Goal: Task Accomplishment & Management: Complete application form

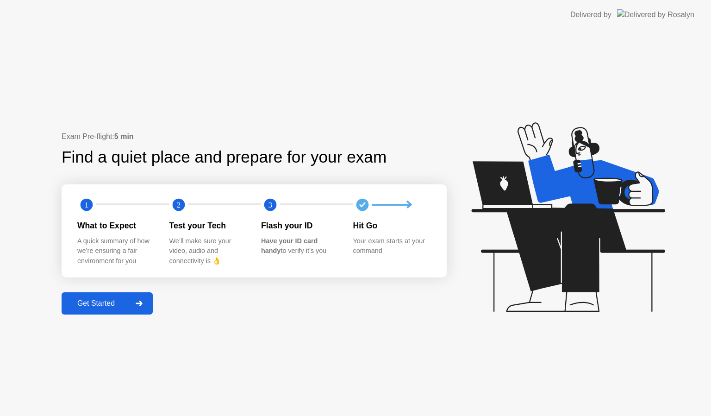
click at [108, 300] on div "Get Started" at bounding box center [95, 303] width 63 height 8
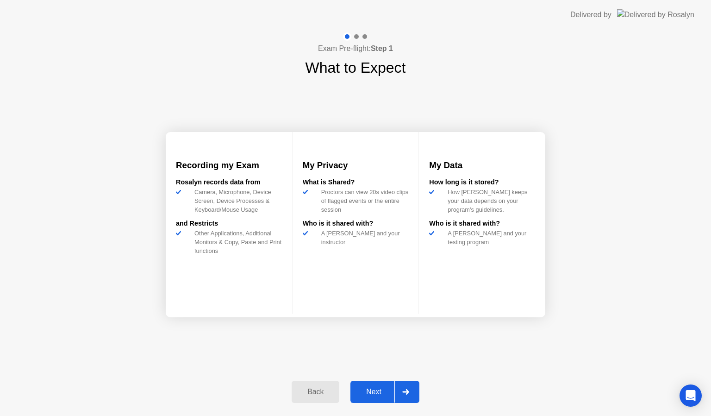
click at [377, 385] on button "Next" at bounding box center [384, 392] width 69 height 22
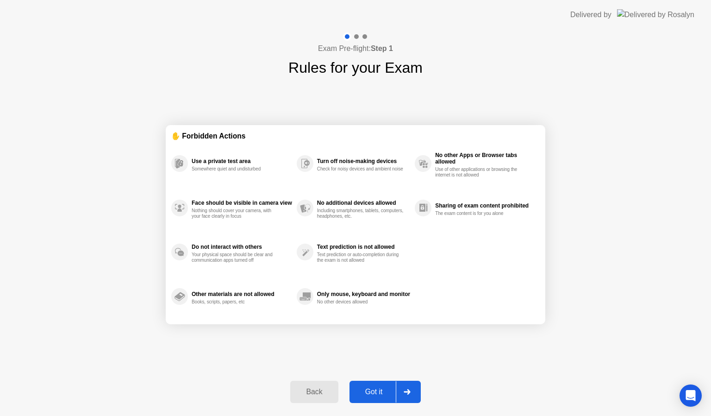
click at [376, 390] on div "Got it" at bounding box center [374, 391] width 44 height 8
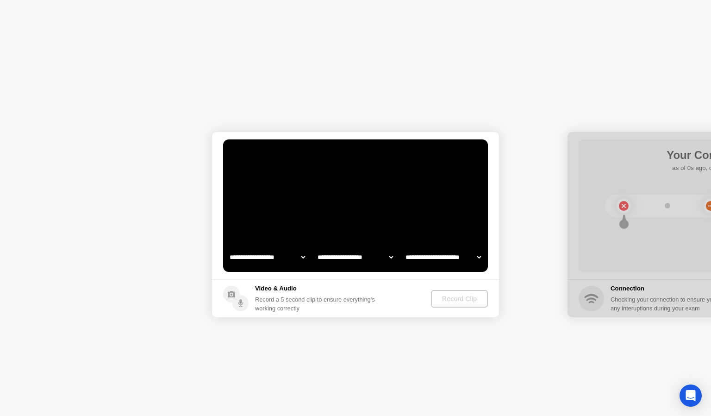
select select "**********"
select select "*******"
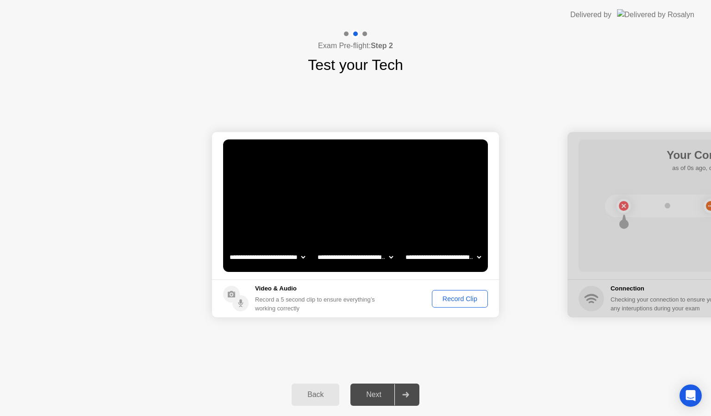
click at [467, 299] on div "Record Clip" at bounding box center [460, 298] width 50 height 7
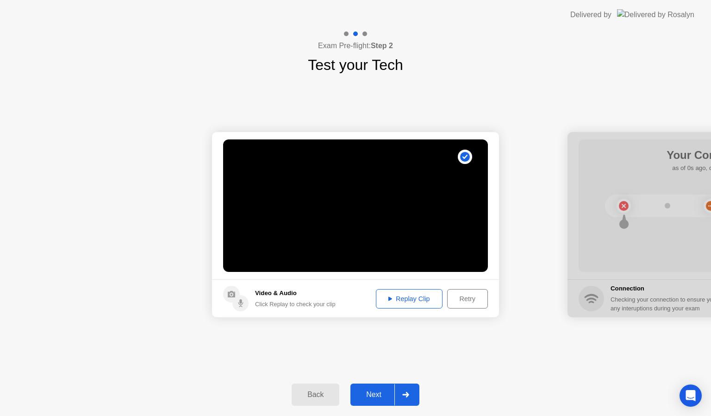
click at [379, 391] on div "Next" at bounding box center [373, 394] width 41 height 8
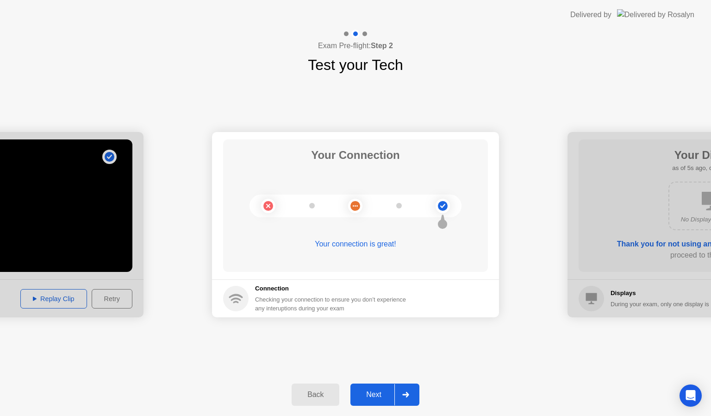
click at [379, 391] on div "Next" at bounding box center [373, 394] width 41 height 8
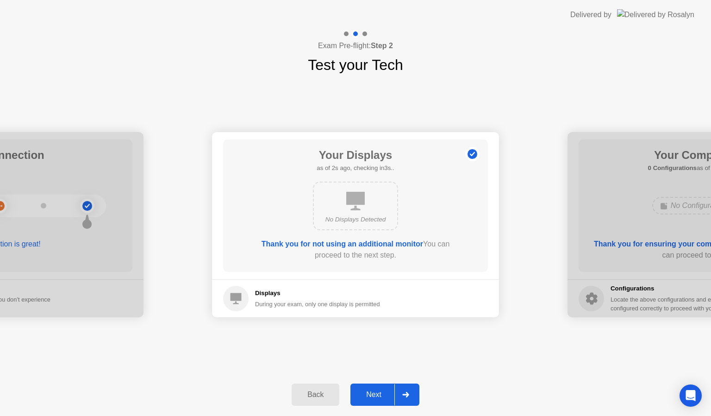
click at [379, 391] on div "Next" at bounding box center [373, 394] width 41 height 8
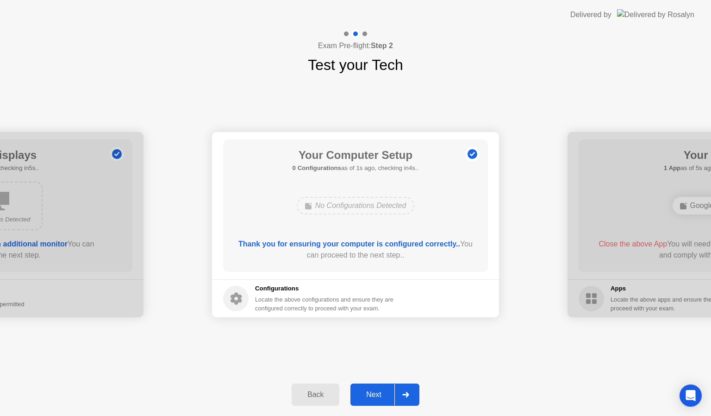
click at [379, 391] on div "Next" at bounding box center [373, 394] width 41 height 8
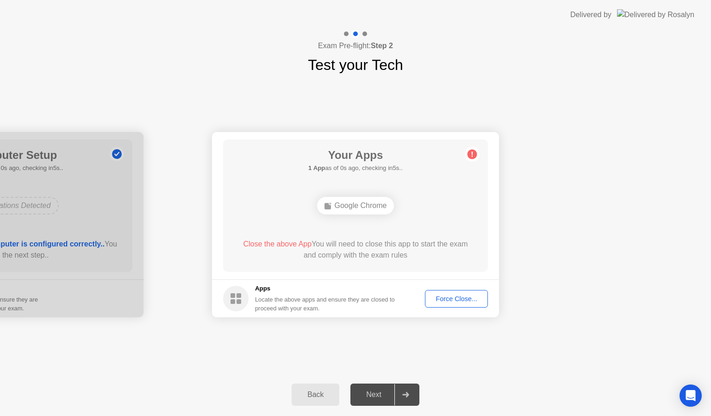
click at [447, 299] on div "Force Close..." at bounding box center [456, 298] width 56 height 7
click at [446, 297] on div "Force Close..." at bounding box center [456, 298] width 56 height 7
click at [444, 298] on div "Force Close..." at bounding box center [456, 298] width 56 height 7
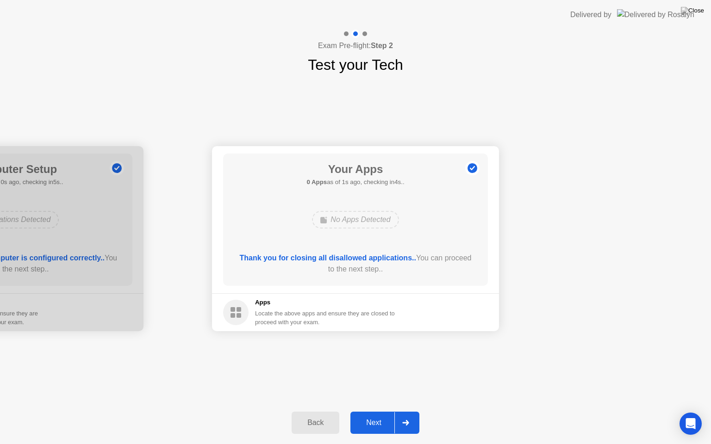
click at [387, 415] on div "Next" at bounding box center [373, 423] width 41 height 8
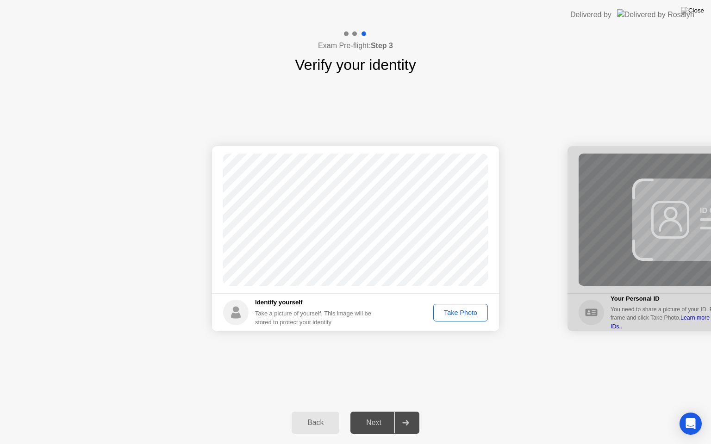
click at [457, 314] on div "Take Photo" at bounding box center [461, 312] width 48 height 7
click at [379, 415] on div "Next" at bounding box center [373, 423] width 41 height 8
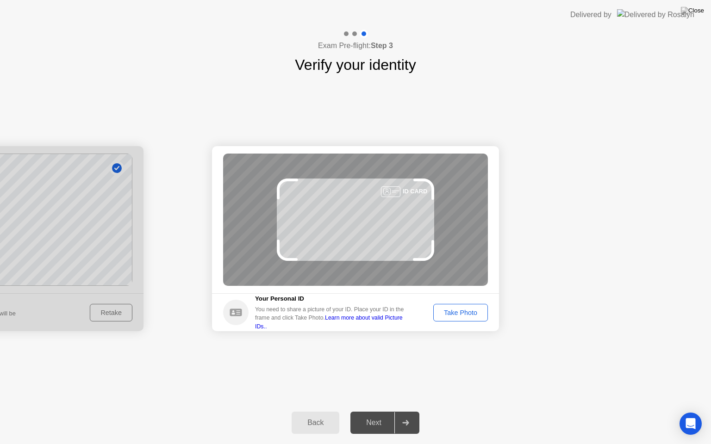
click at [379, 415] on div "Next" at bounding box center [373, 423] width 41 height 8
click at [468, 313] on div "Take Photo" at bounding box center [461, 312] width 48 height 7
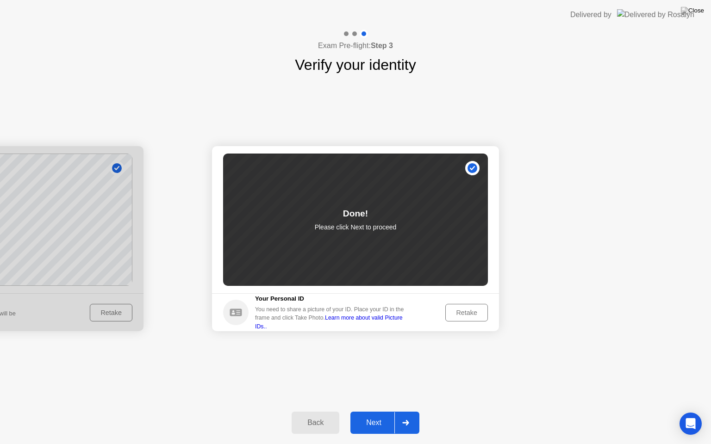
click at [373, 415] on div "Next" at bounding box center [373, 423] width 41 height 8
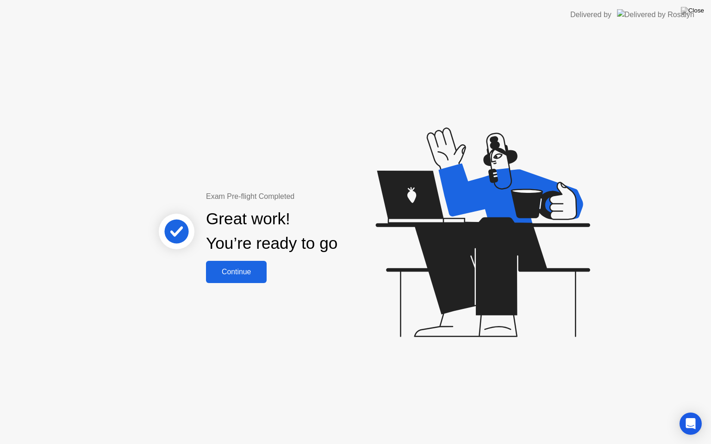
click at [242, 268] on div "Continue" at bounding box center [236, 272] width 55 height 8
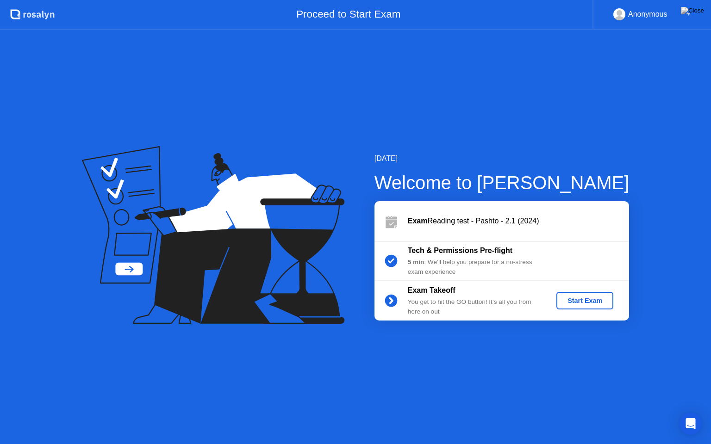
click at [581, 302] on div "Start Exam" at bounding box center [585, 300] width 50 height 7
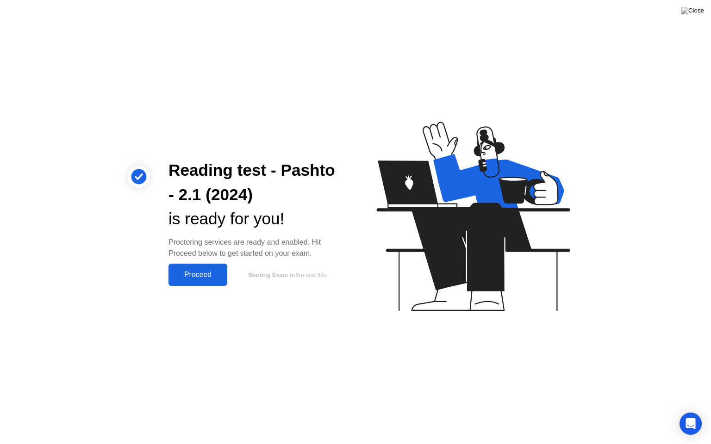
click at [196, 281] on button "Proceed" at bounding box center [198, 275] width 59 height 22
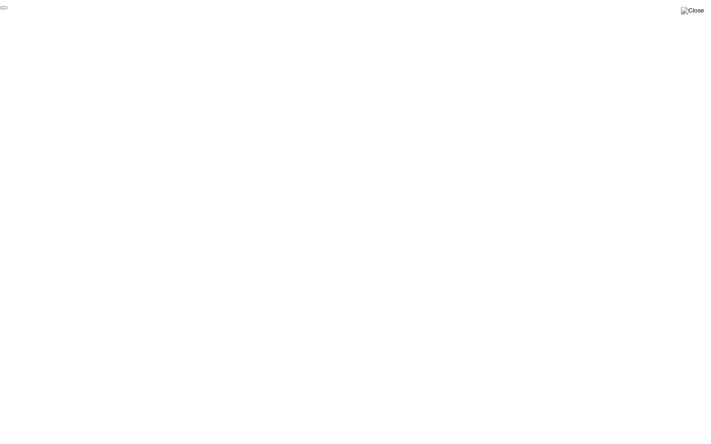
click div "End Proctoring Session"
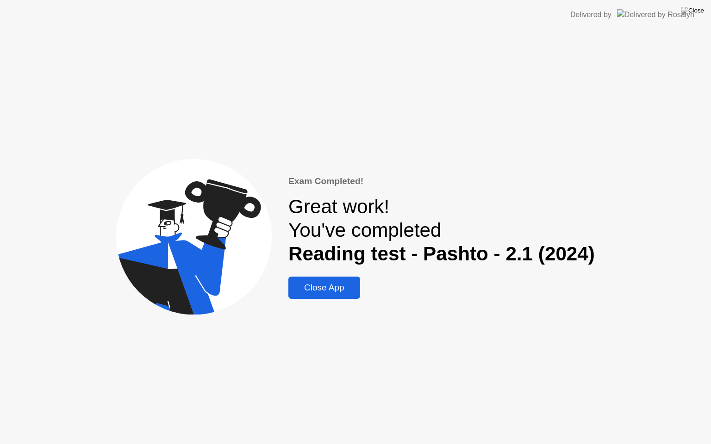
click at [329, 291] on div "Close App" at bounding box center [324, 288] width 66 height 10
